Goal: Task Accomplishment & Management: Use online tool/utility

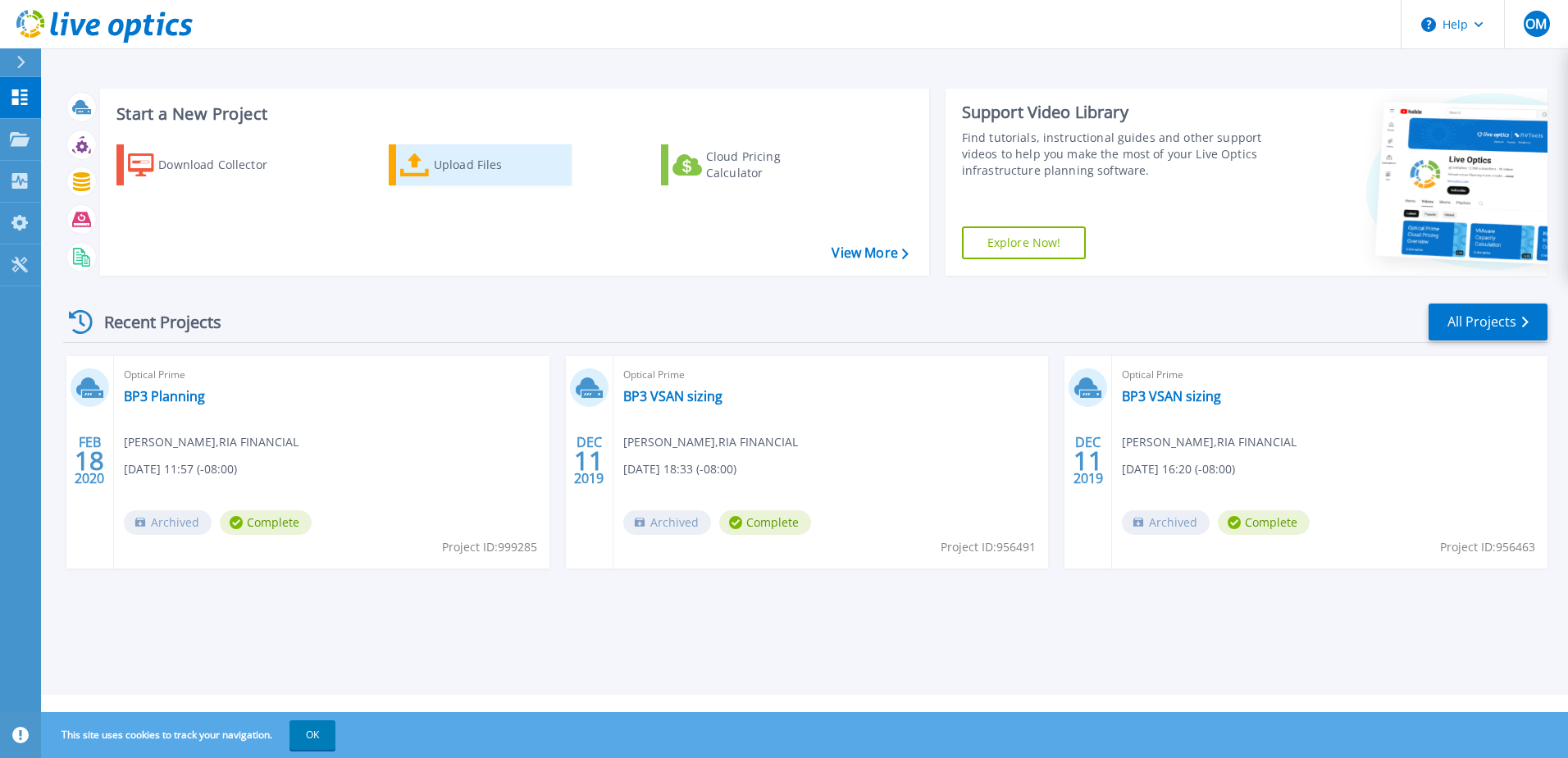
click at [428, 170] on icon at bounding box center [415, 166] width 29 height 24
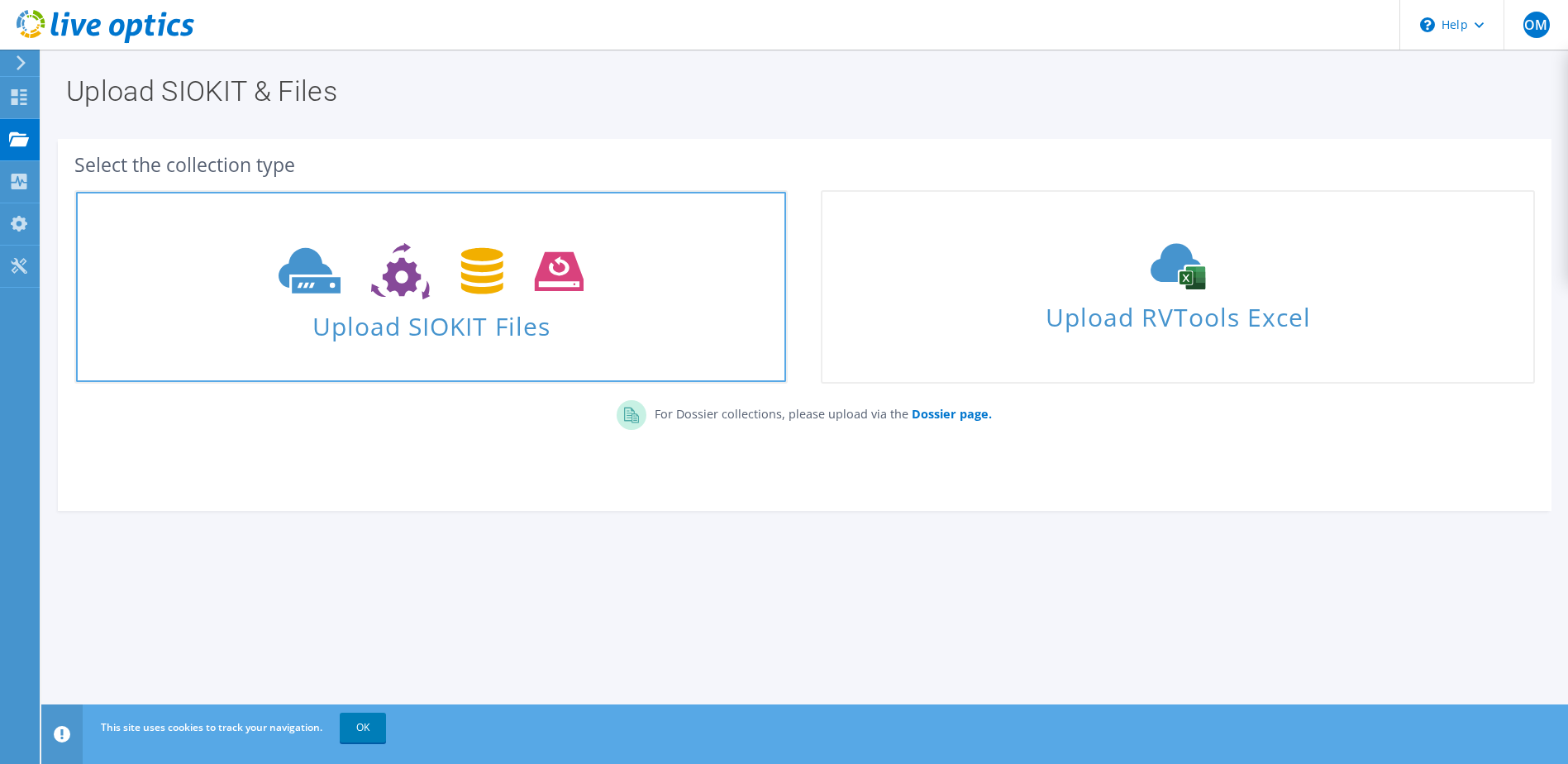
click at [455, 303] on span at bounding box center [431, 269] width 710 height 70
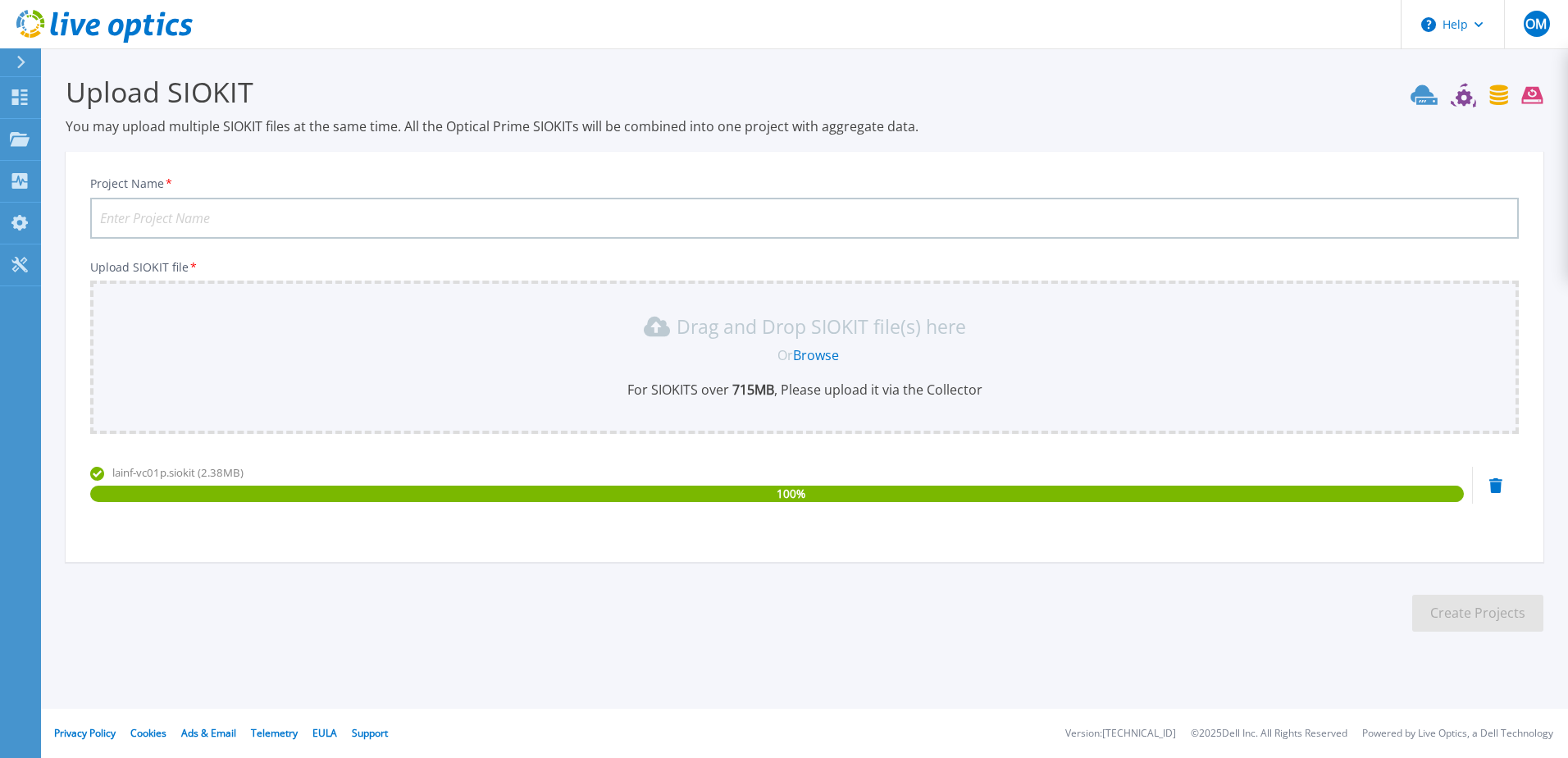
click at [828, 323] on p "Drag and Drop SIOKIT file(s) here" at bounding box center [821, 326] width 290 height 16
drag, startPoint x: 209, startPoint y: 176, endPoint x: 141, endPoint y: 211, distance: 76.5
click at [205, 177] on div "Project Name *" at bounding box center [804, 207] width 1428 height 62
click at [144, 216] on input "Project Name *" at bounding box center [804, 218] width 1428 height 41
type input "RDS"
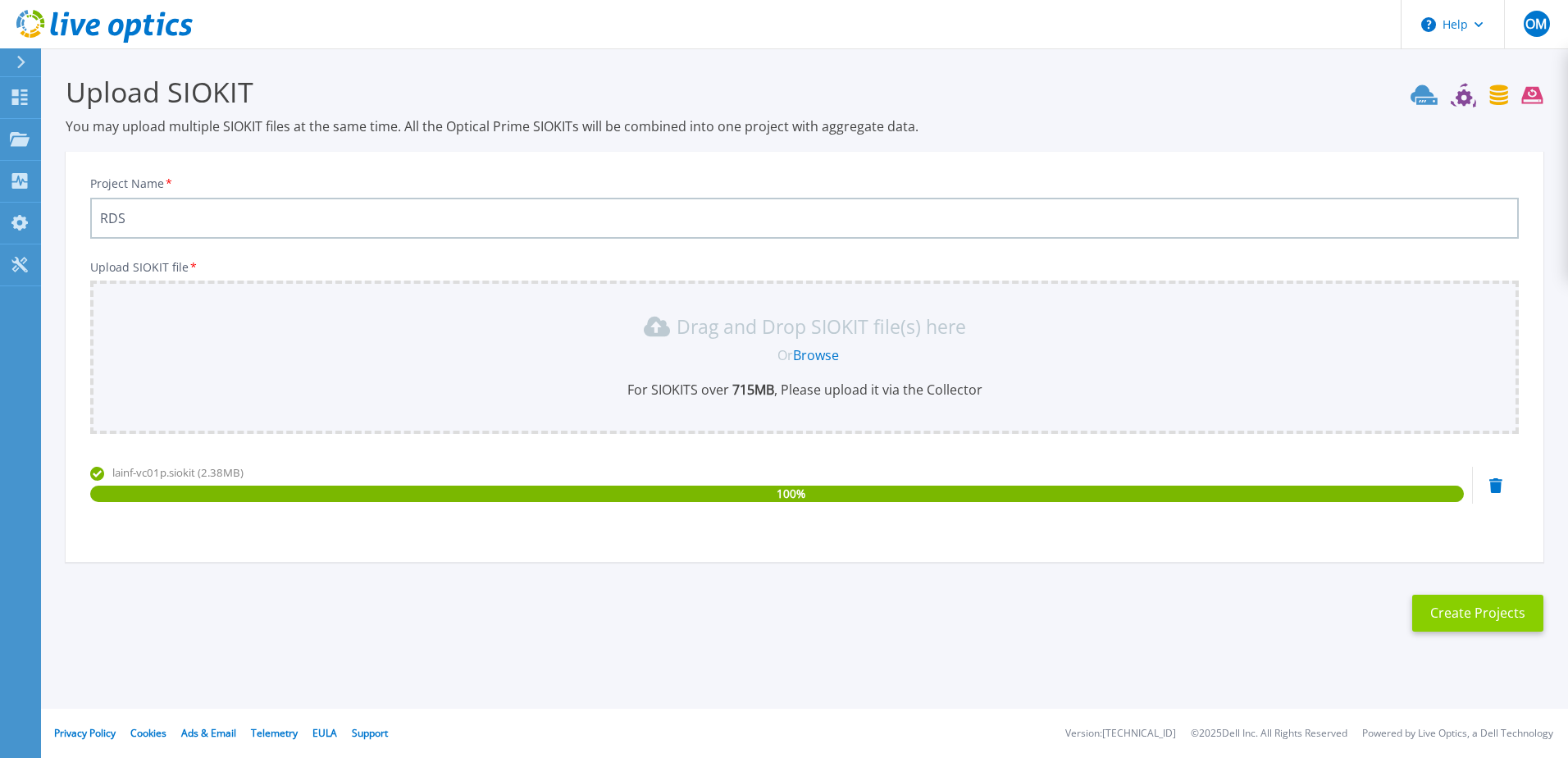
click at [1484, 618] on button "Create Projects" at bounding box center [1477, 613] width 131 height 37
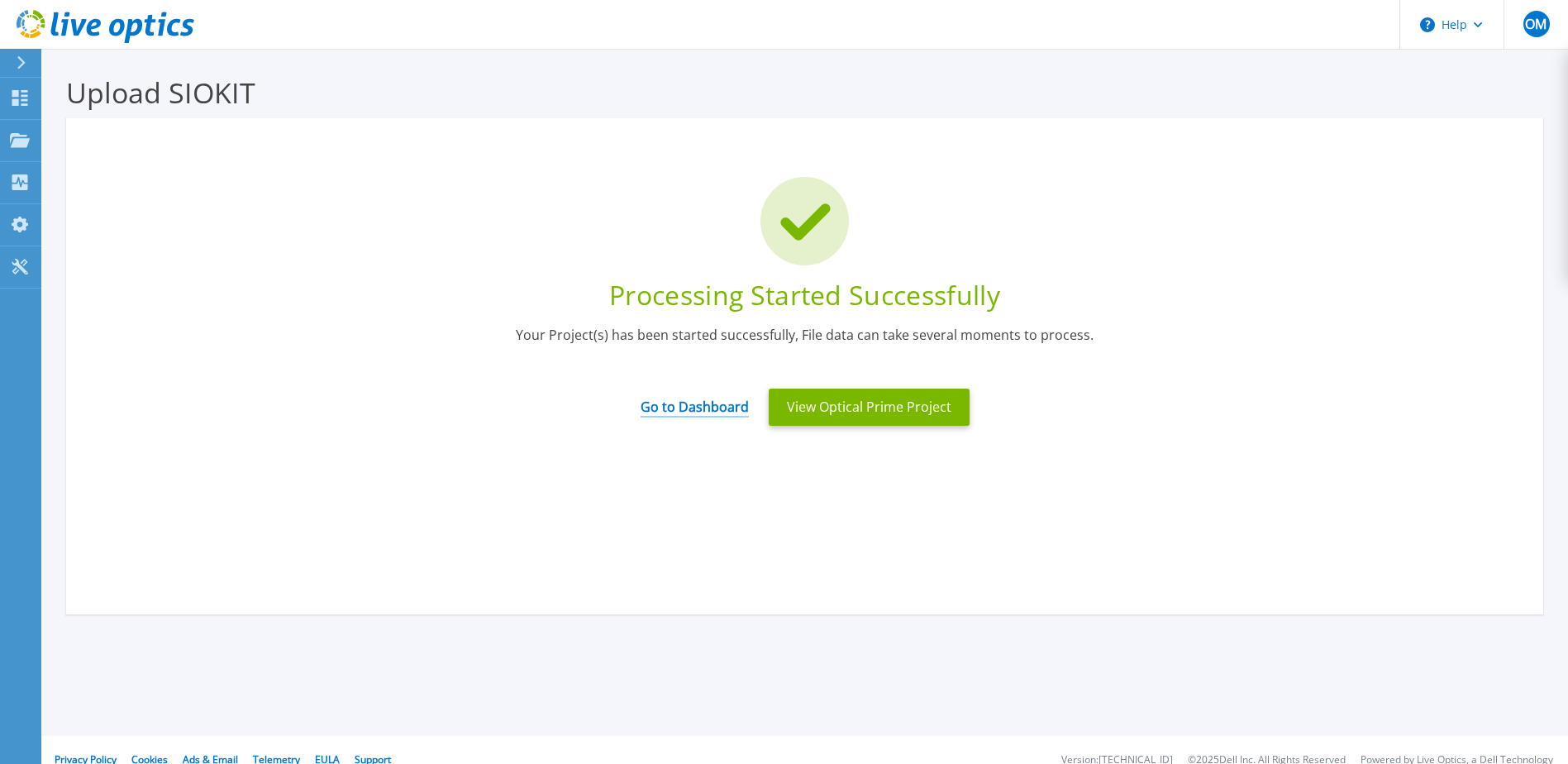
click at [715, 402] on link "Go to Dashboard" at bounding box center [694, 401] width 109 height 32
